Goal: Transaction & Acquisition: Purchase product/service

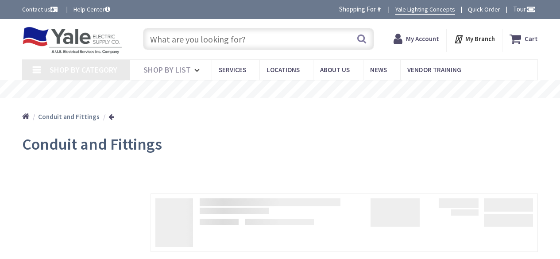
type input "[STREET_ADDRESS]"
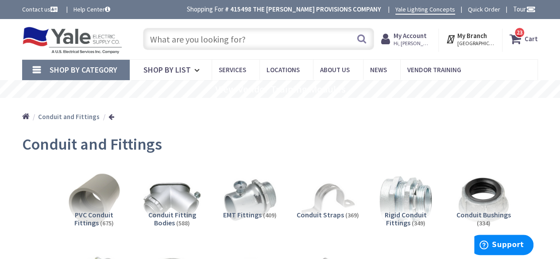
click at [520, 39] on icon at bounding box center [516, 39] width 15 height 16
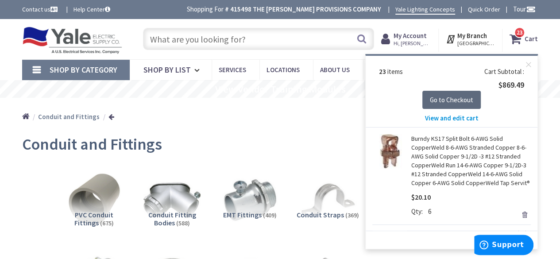
click at [452, 96] on span "Go to Checkout" at bounding box center [451, 100] width 43 height 8
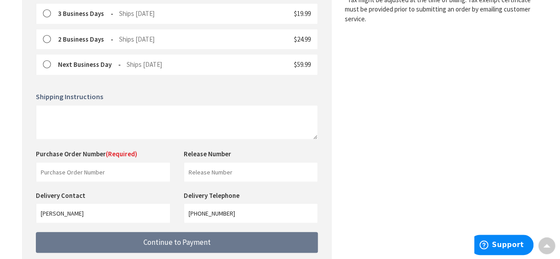
scroll to position [299, 0]
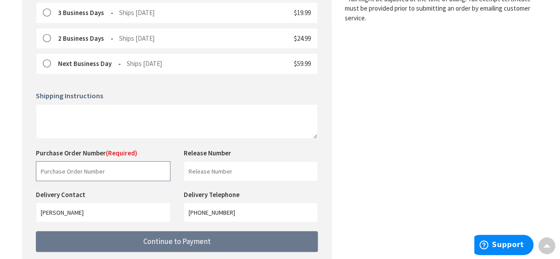
click at [65, 169] on input "text" at bounding box center [103, 171] width 135 height 20
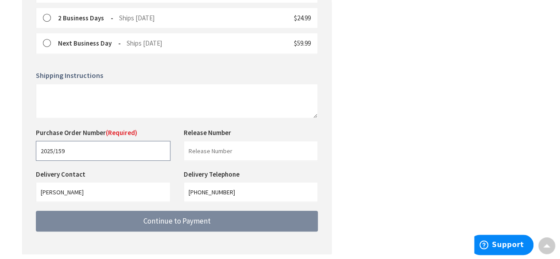
scroll to position [320, 0]
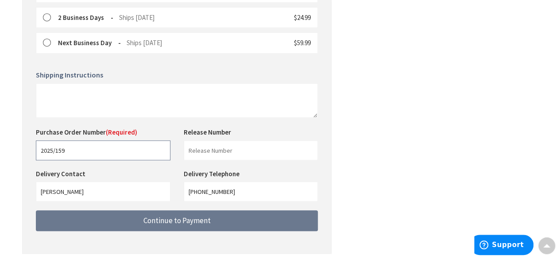
type input "2025/159"
click at [56, 83] on textarea at bounding box center [177, 100] width 282 height 35
click at [79, 89] on textarea "deliver to recieving" at bounding box center [177, 100] width 282 height 35
click at [94, 97] on textarea "deliver to recieving" at bounding box center [177, 100] width 282 height 35
click at [81, 88] on textarea "deliver to recieving" at bounding box center [177, 100] width 282 height 35
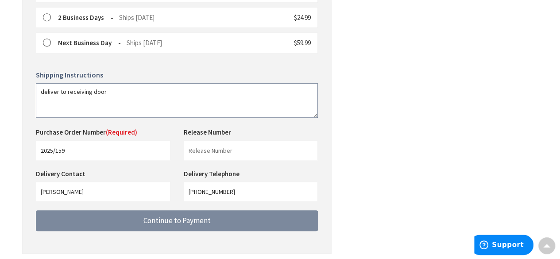
type textarea "deliver to receiving door"
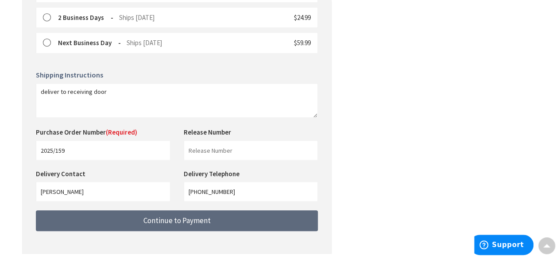
click at [167, 217] on span "Continue to Payment" at bounding box center [176, 221] width 67 height 10
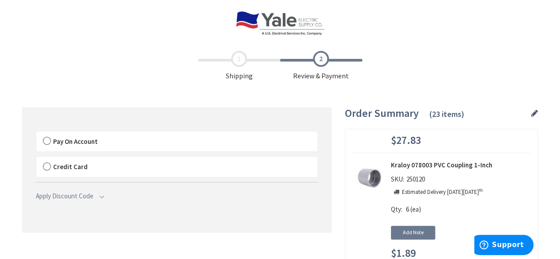
click at [47, 140] on label "Pay On Account" at bounding box center [176, 141] width 281 height 20
click at [36, 133] on input "Pay On Account" at bounding box center [36, 133] width 0 height 0
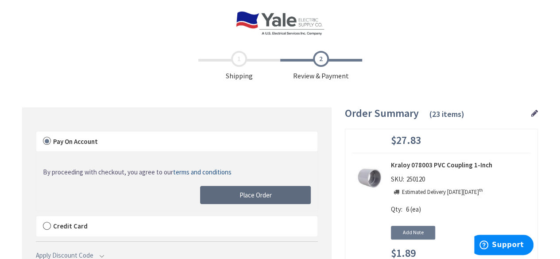
click at [246, 195] on span "Place Order" at bounding box center [255, 195] width 32 height 8
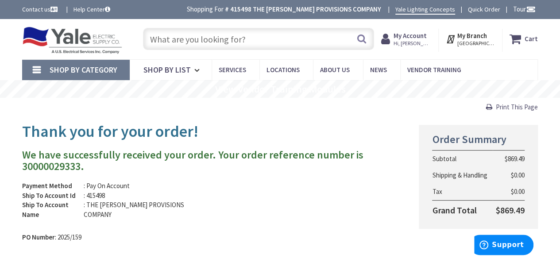
click at [511, 106] on span "Print This Page" at bounding box center [517, 107] width 42 height 8
click at [260, 44] on input "text" at bounding box center [258, 39] width 231 height 22
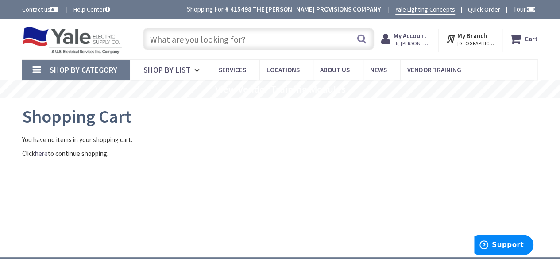
click at [171, 40] on input "text" at bounding box center [258, 39] width 231 height 22
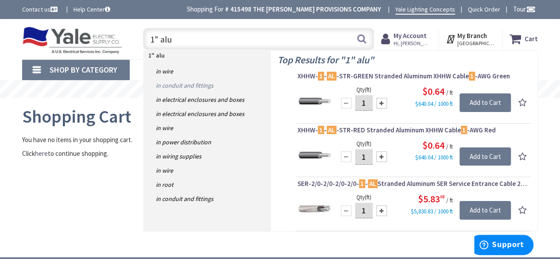
type input "1" alu"
click at [188, 83] on link "in Conduit and Fittings" at bounding box center [207, 85] width 127 height 14
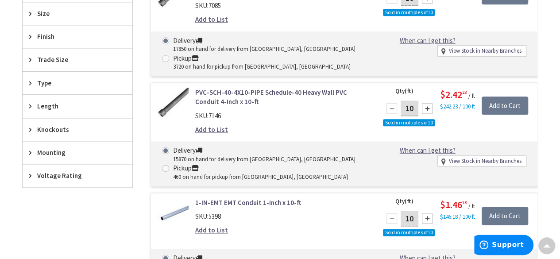
scroll to position [467, 0]
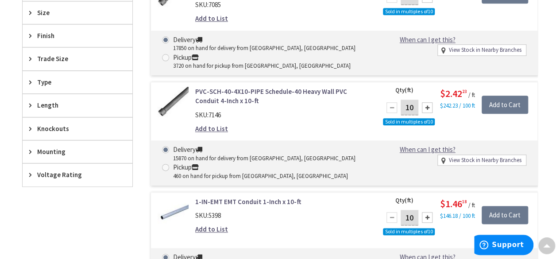
click at [47, 54] on span "Trade Size" at bounding box center [73, 58] width 72 height 9
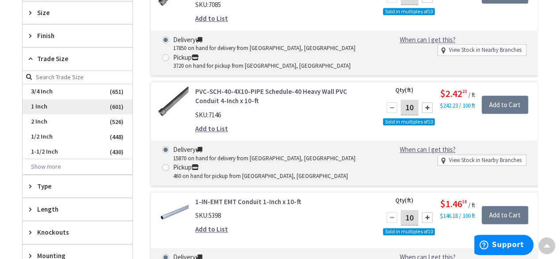
click at [52, 101] on span "1 Inch" at bounding box center [78, 106] width 110 height 15
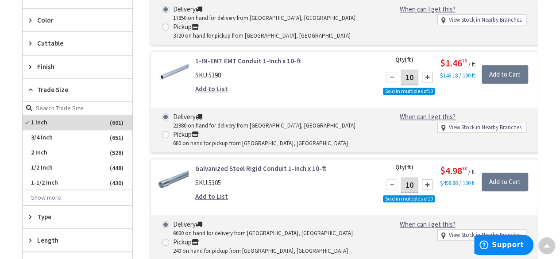
scroll to position [397, 0]
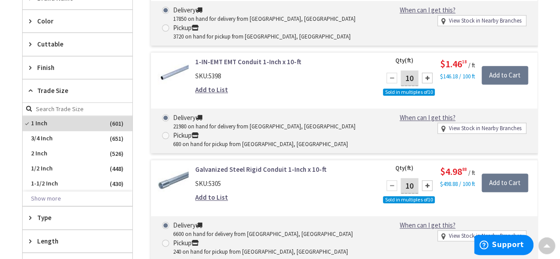
click at [58, 63] on span "Finish" at bounding box center [73, 67] width 72 height 9
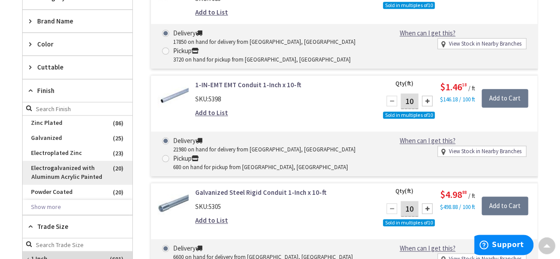
scroll to position [373, 0]
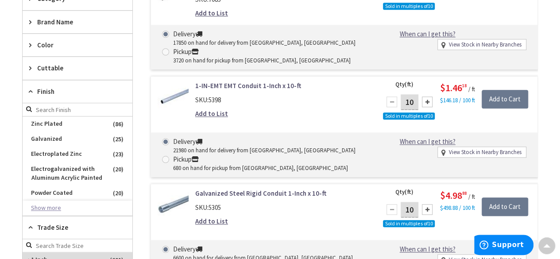
click at [59, 208] on button "Show more" at bounding box center [78, 207] width 110 height 15
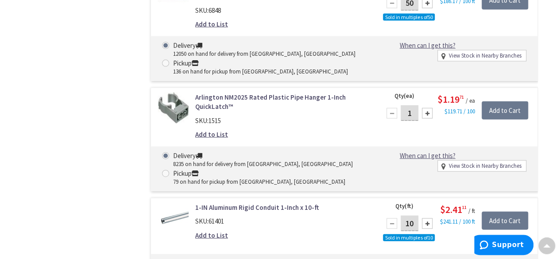
scroll to position [2649, 0]
click at [427, 219] on div at bounding box center [427, 223] width 11 height 11
type input "40"
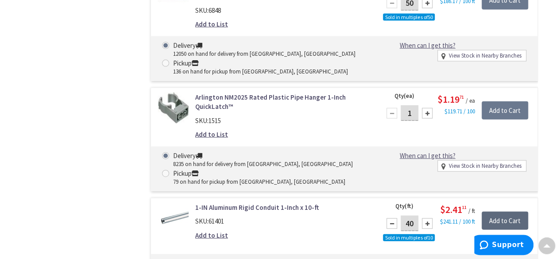
click at [509, 214] on input "Add to Cart" at bounding box center [505, 221] width 46 height 19
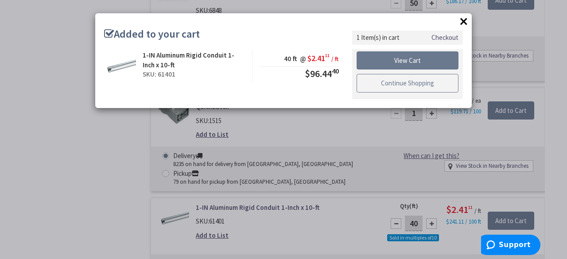
click at [411, 82] on link "Continue Shopping" at bounding box center [407, 83] width 102 height 19
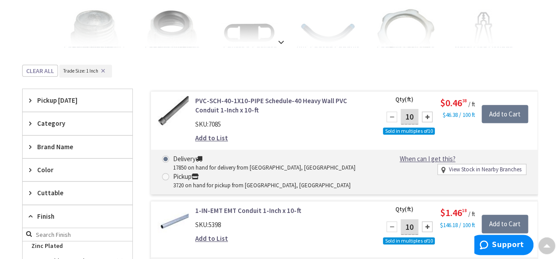
scroll to position [0, 0]
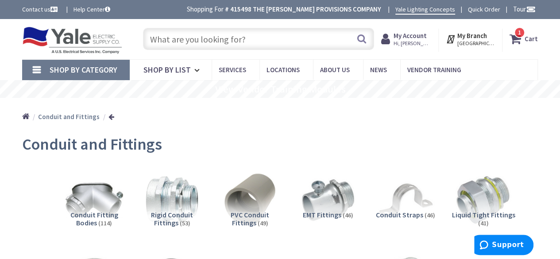
click at [217, 39] on input "text" at bounding box center [258, 39] width 231 height 22
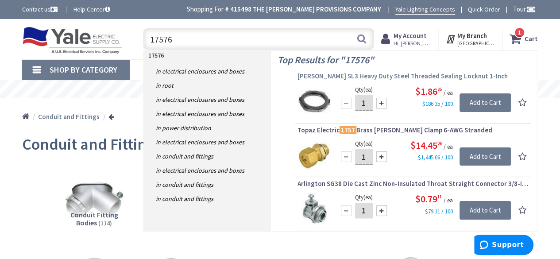
type input "17576"
click at [373, 75] on span "[PERSON_NAME] SL3 Heavy Duty Steel Threaded Sealing Locknut 1-Inch" at bounding box center [412, 76] width 231 height 9
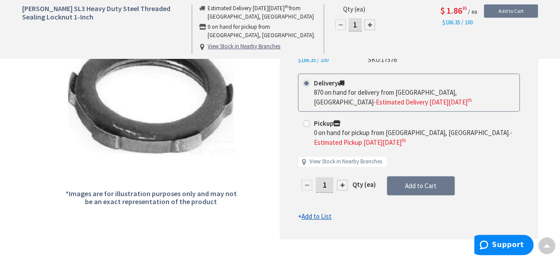
click at [340, 186] on div at bounding box center [342, 185] width 11 height 11
type input "2"
click at [340, 186] on div at bounding box center [408, 115] width 257 height 246
click at [340, 186] on div at bounding box center [342, 185] width 11 height 11
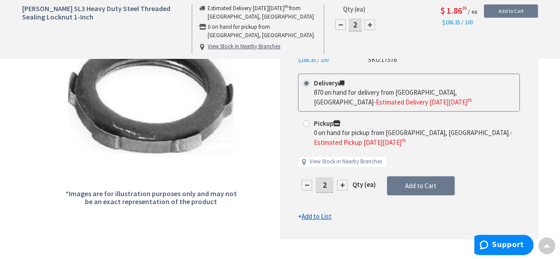
type input "3"
click at [340, 186] on div at bounding box center [342, 185] width 11 height 11
type input "4"
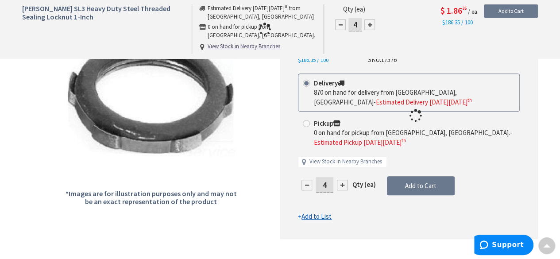
click at [340, 186] on form "This product is Discontinued Delivery 870 on hand for delivery from Cranbury, N…" at bounding box center [409, 147] width 222 height 148
click at [340, 186] on div at bounding box center [342, 185] width 11 height 11
type input "5"
click at [425, 185] on span "Add to Cart" at bounding box center [420, 185] width 31 height 8
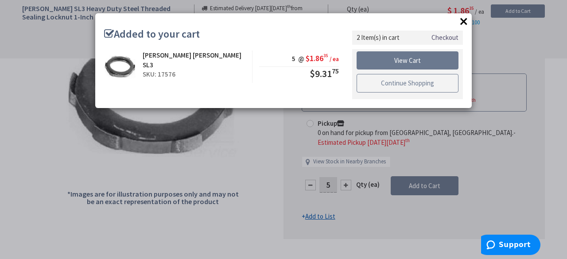
click at [413, 81] on link "Continue Shopping" at bounding box center [407, 83] width 102 height 19
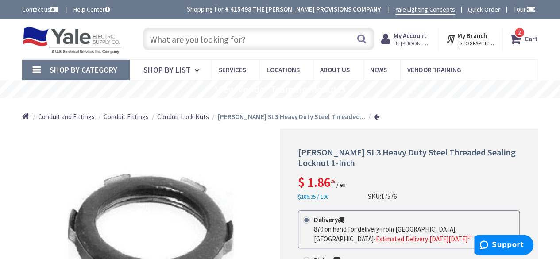
click at [194, 39] on input "text" at bounding box center [258, 39] width 231 height 22
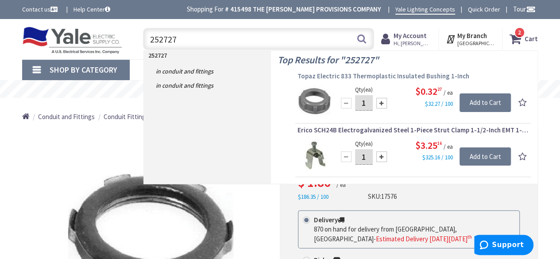
type input "252727"
click at [339, 77] on span "Topaz Electric 833 Thermoplastic Insulated Bushing 1-Inch" at bounding box center [412, 76] width 231 height 9
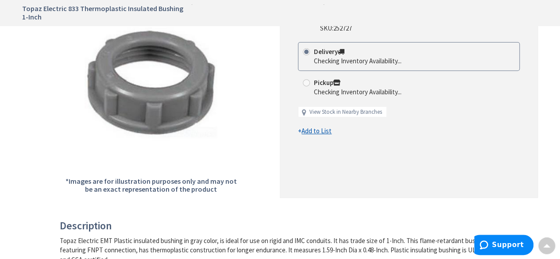
scroll to position [150, 0]
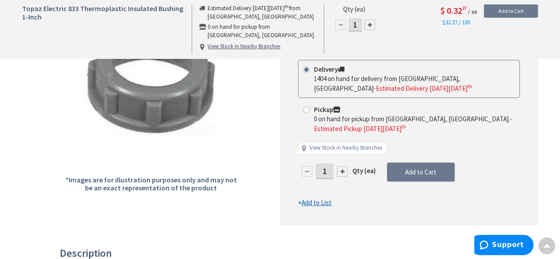
click at [341, 166] on div at bounding box center [342, 171] width 11 height 11
type input "2"
click at [341, 160] on div at bounding box center [408, 102] width 257 height 246
click at [341, 166] on div at bounding box center [342, 171] width 11 height 11
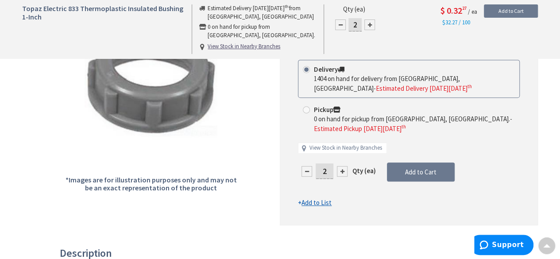
type input "3"
click at [341, 166] on div at bounding box center [342, 171] width 11 height 11
type input "4"
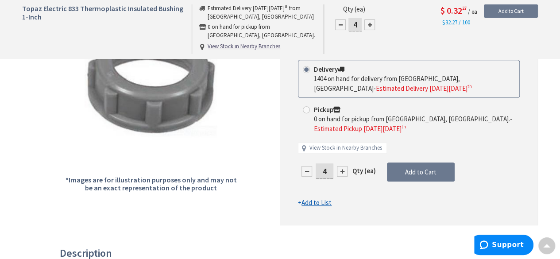
click at [341, 166] on div at bounding box center [342, 171] width 11 height 11
type input "5"
click at [341, 166] on div at bounding box center [342, 171] width 11 height 11
type input "6"
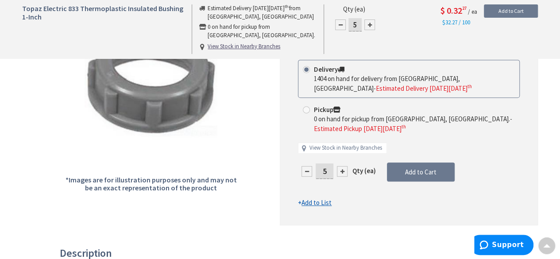
type input "6"
click at [414, 168] on span "Add to Cart" at bounding box center [420, 172] width 31 height 8
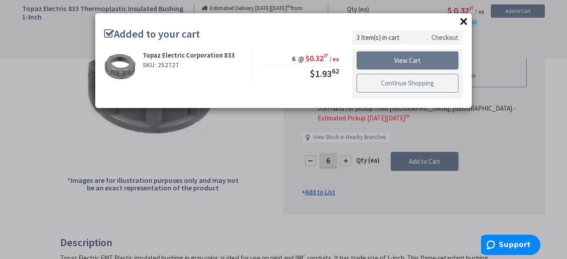
click at [418, 85] on link "Continue Shopping" at bounding box center [407, 83] width 102 height 19
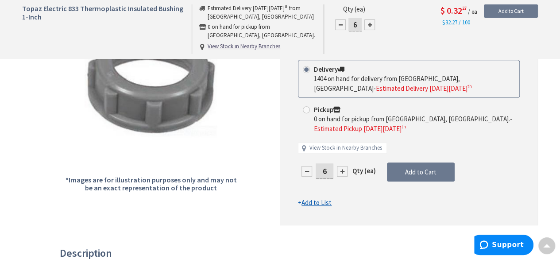
scroll to position [0, 0]
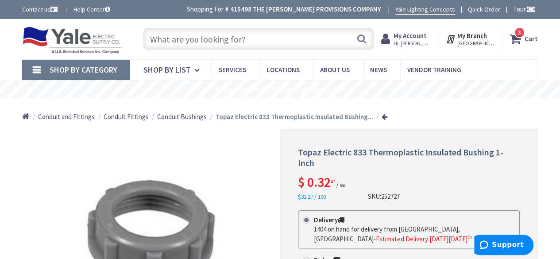
click at [222, 37] on input "text" at bounding box center [258, 39] width 231 height 22
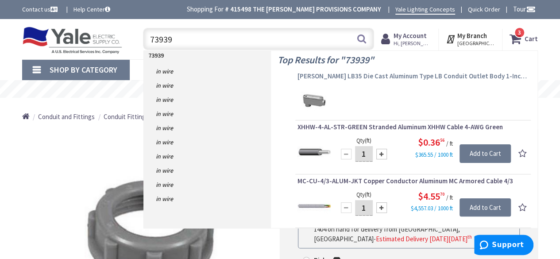
type input "73939"
click at [340, 77] on span "[PERSON_NAME] LB35 Die Cast Aluminum Type LB Conduit Outlet Body 1-Inch Condule…" at bounding box center [412, 76] width 231 height 9
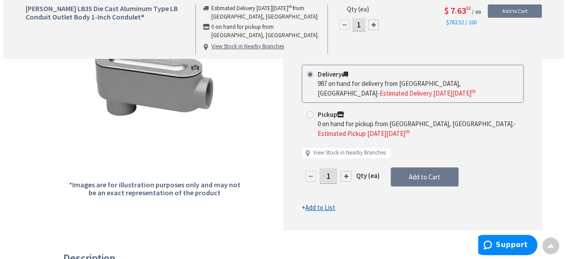
scroll to position [144, 0]
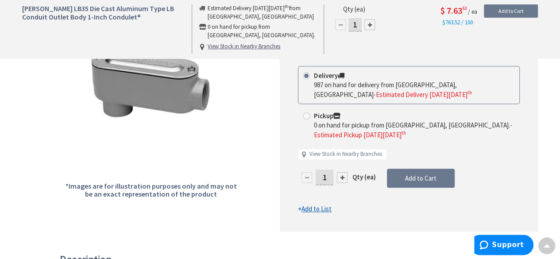
click at [343, 175] on div at bounding box center [342, 177] width 11 height 11
type input "2"
click at [419, 180] on span "Add to Cart" at bounding box center [420, 178] width 31 height 8
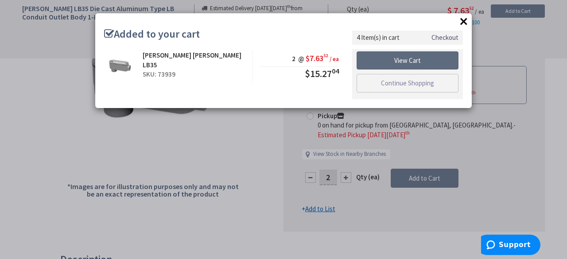
click at [414, 59] on link "View Cart" at bounding box center [407, 60] width 102 height 19
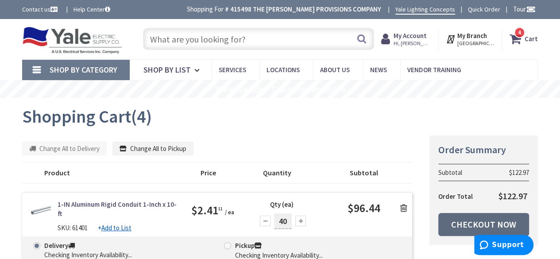
click at [472, 216] on link "Checkout Now" at bounding box center [483, 224] width 91 height 23
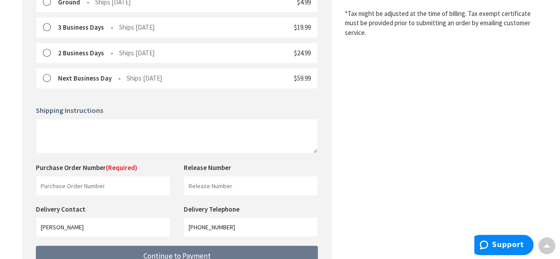
scroll to position [291, 0]
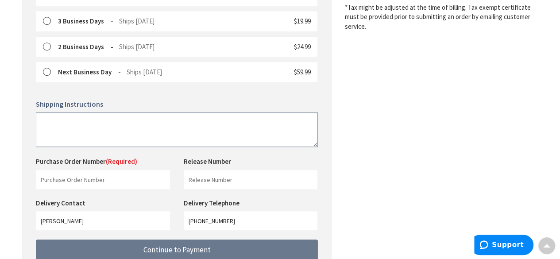
click at [65, 119] on textarea at bounding box center [177, 129] width 282 height 35
type textarea "deliver to receiving door"
click at [50, 178] on input "text" at bounding box center [103, 180] width 135 height 20
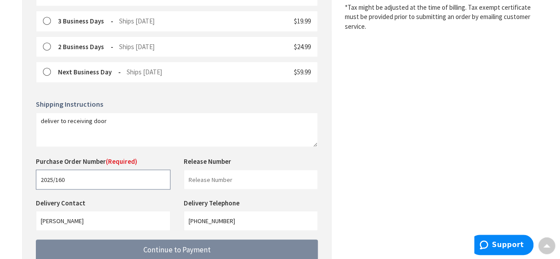
type input "2025/160"
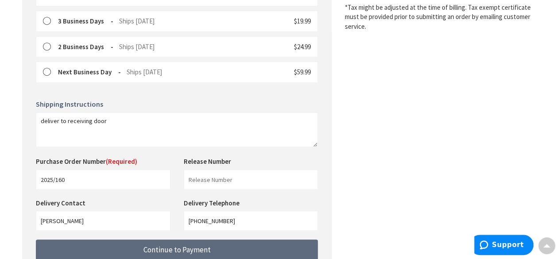
click at [158, 248] on span "Continue to Payment" at bounding box center [176, 250] width 67 height 10
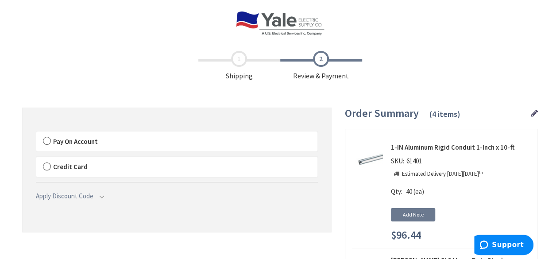
click at [46, 139] on label "Pay On Account" at bounding box center [176, 141] width 281 height 20
click at [36, 133] on input "Pay On Account" at bounding box center [36, 133] width 0 height 0
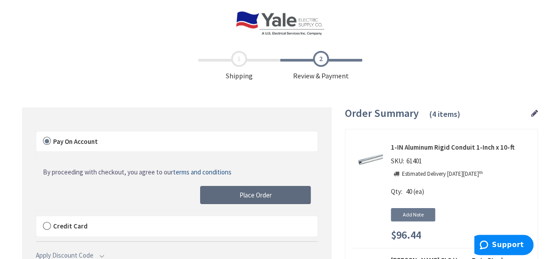
click at [260, 194] on span "Place Order" at bounding box center [255, 195] width 32 height 8
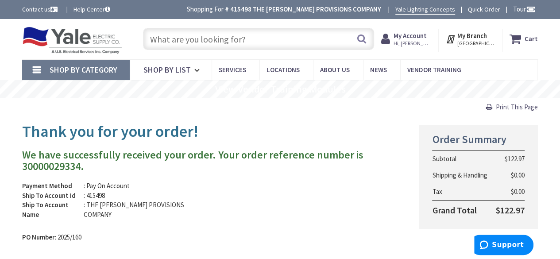
drag, startPoint x: 504, startPoint y: 105, endPoint x: 443, endPoint y: 227, distance: 135.4
click at [504, 105] on span "Print This Page" at bounding box center [517, 107] width 42 height 8
